Goal: Task Accomplishment & Management: Manage account settings

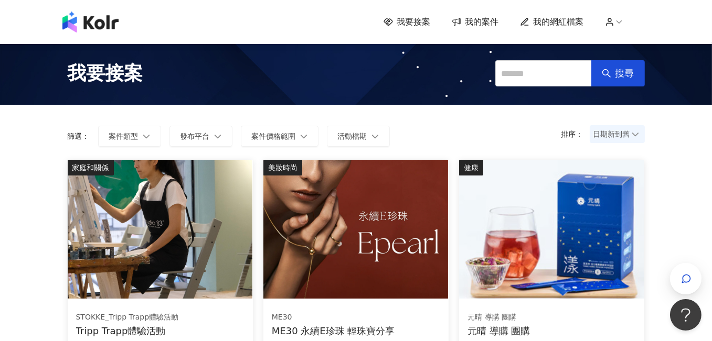
click at [485, 19] on span "我的案件" at bounding box center [482, 22] width 34 height 12
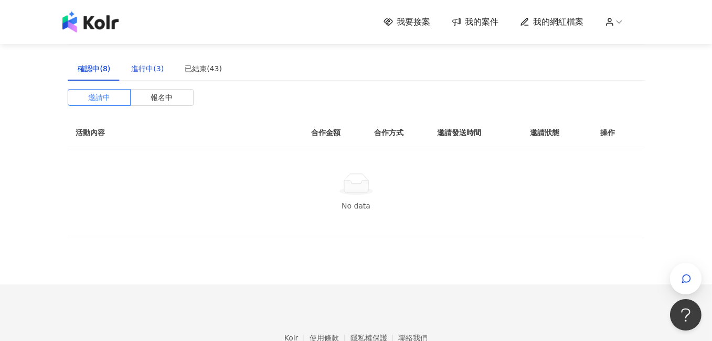
click at [142, 72] on div "進行中(3)" at bounding box center [147, 69] width 33 height 12
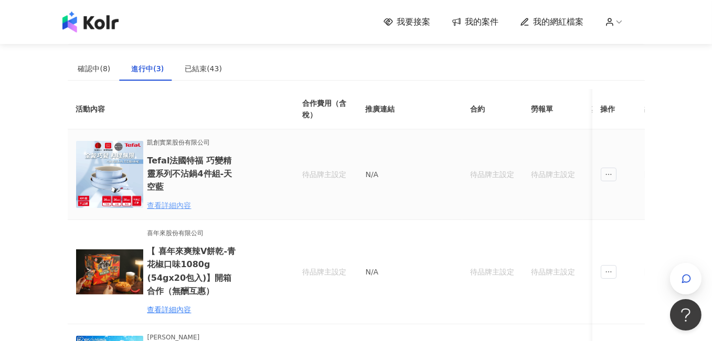
click at [163, 202] on div "查看詳細內容" at bounding box center [193, 206] width 92 height 12
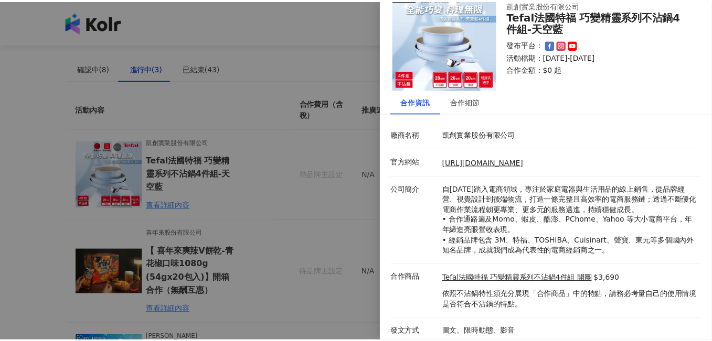
scroll to position [30, 0]
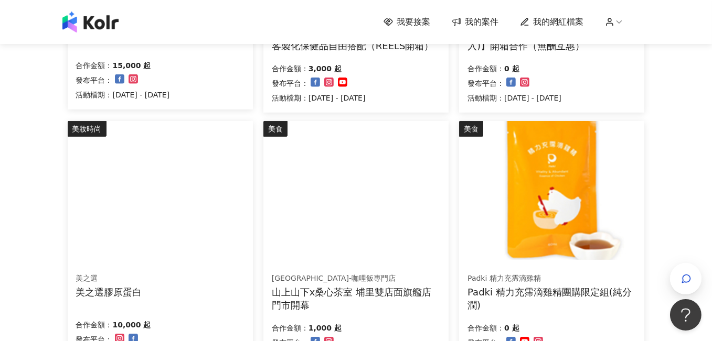
scroll to position [682, 0]
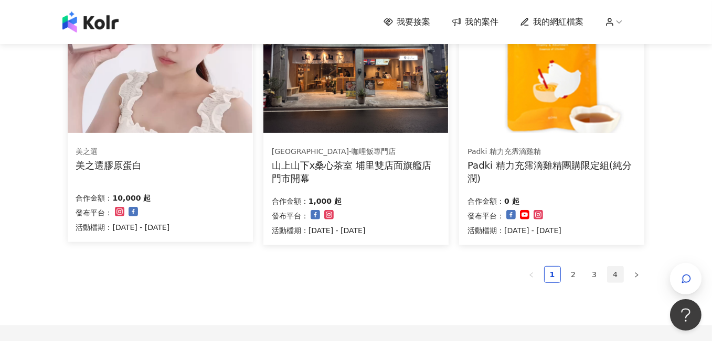
click at [615, 278] on link "4" at bounding box center [615, 275] width 16 height 16
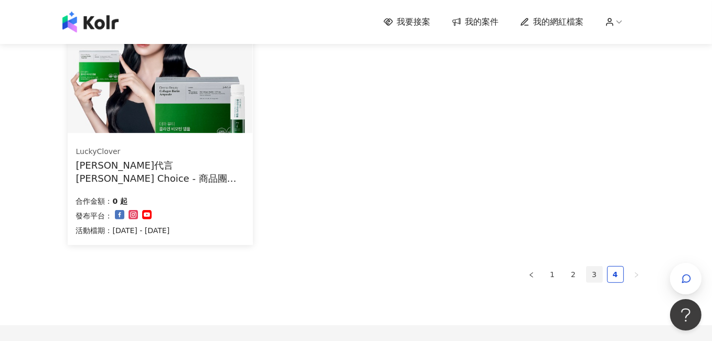
click at [596, 273] on link "3" at bounding box center [594, 275] width 16 height 16
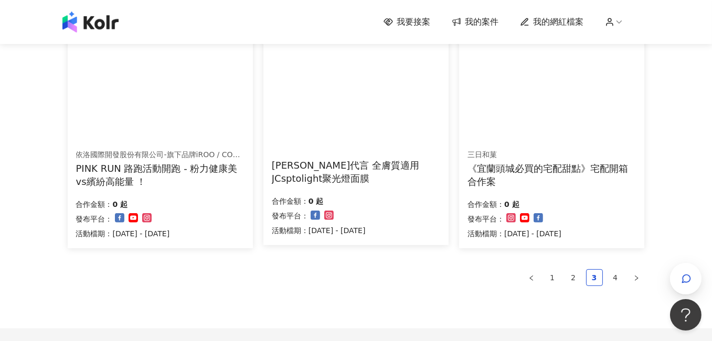
scroll to position [684, 0]
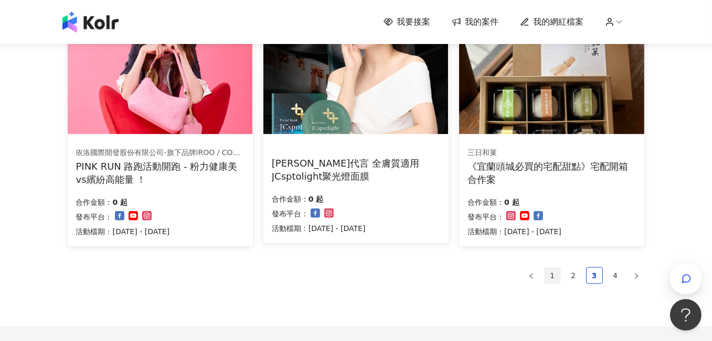
click at [544, 273] on li "1" at bounding box center [552, 275] width 17 height 17
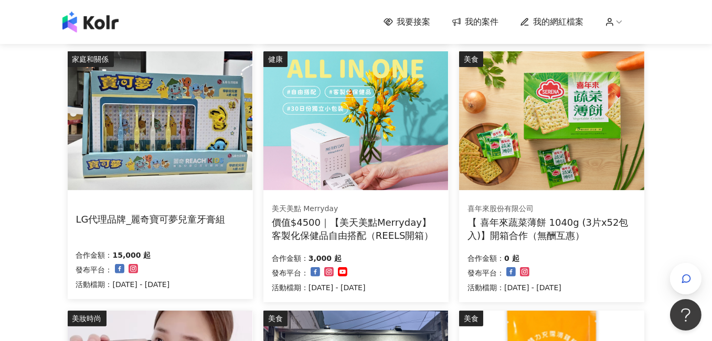
scroll to position [367, 0]
